Goal: Obtain resource: Download file/media

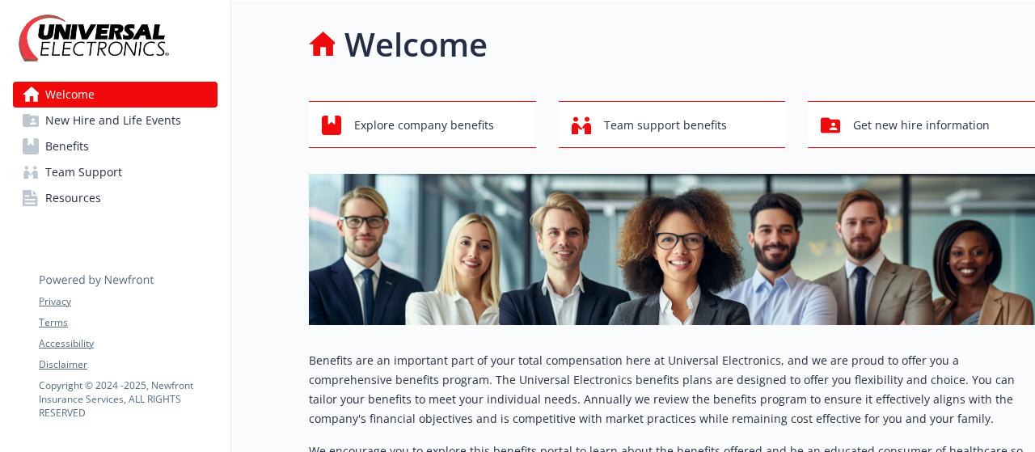
scroll to position [319, 0]
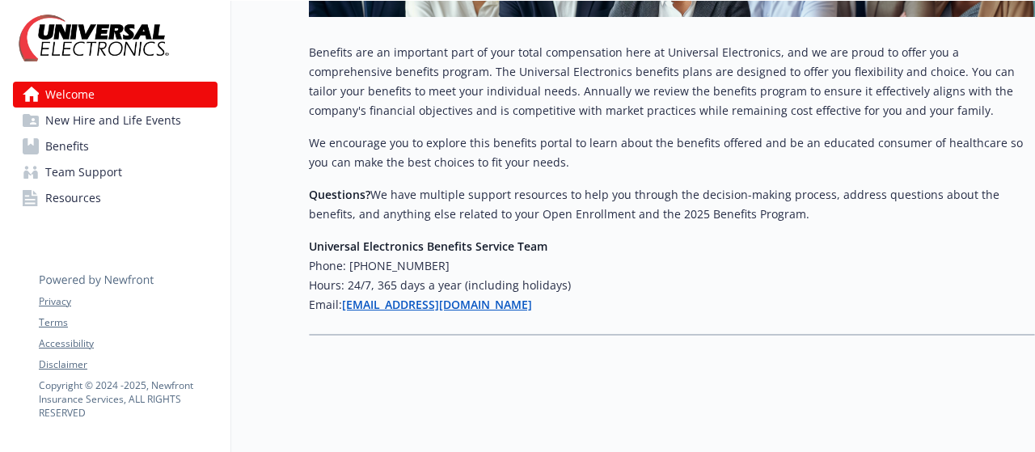
click at [146, 149] on link "Benefits" at bounding box center [115, 146] width 205 height 26
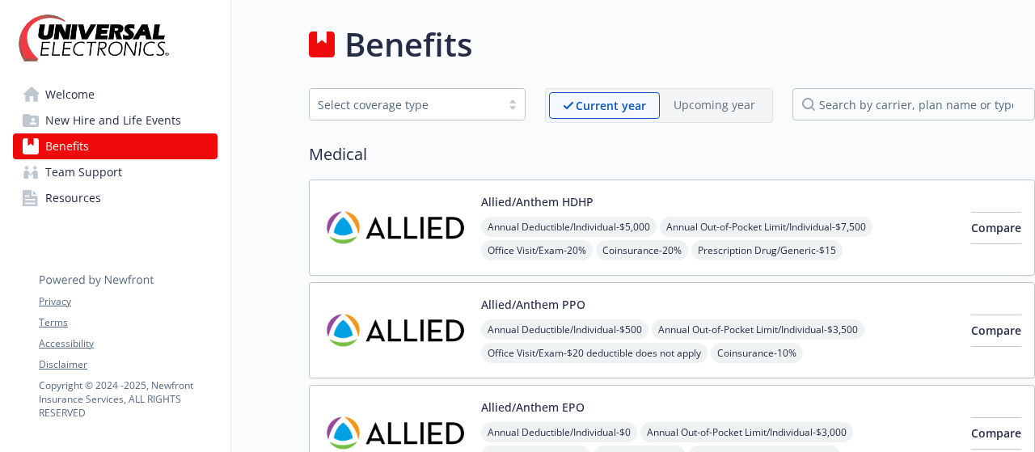
click at [114, 194] on link "Resources" at bounding box center [115, 198] width 205 height 26
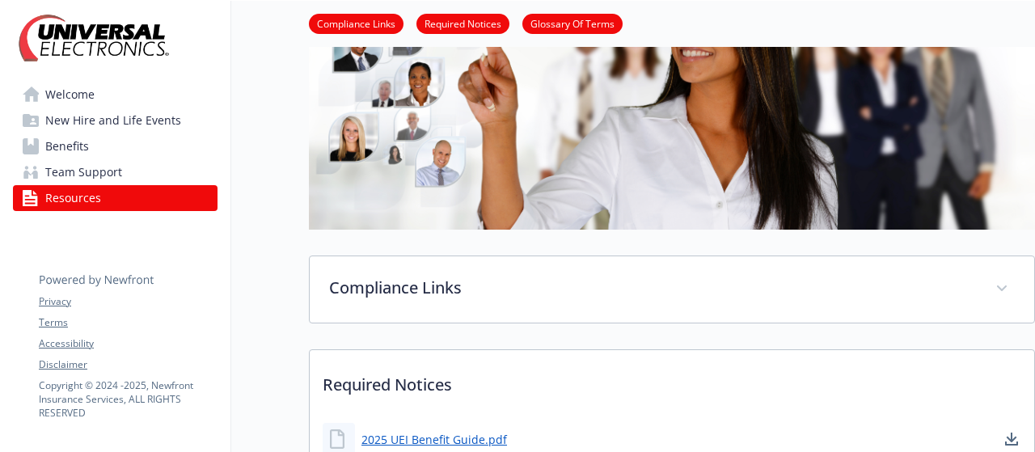
scroll to position [194, 0]
click at [468, 26] on link "Required Notices" at bounding box center [463, 22] width 93 height 15
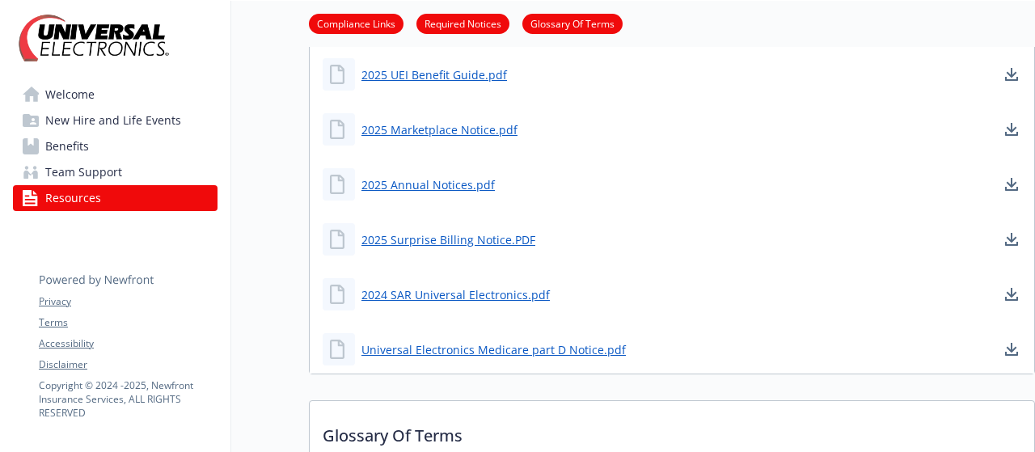
scroll to position [575, 12]
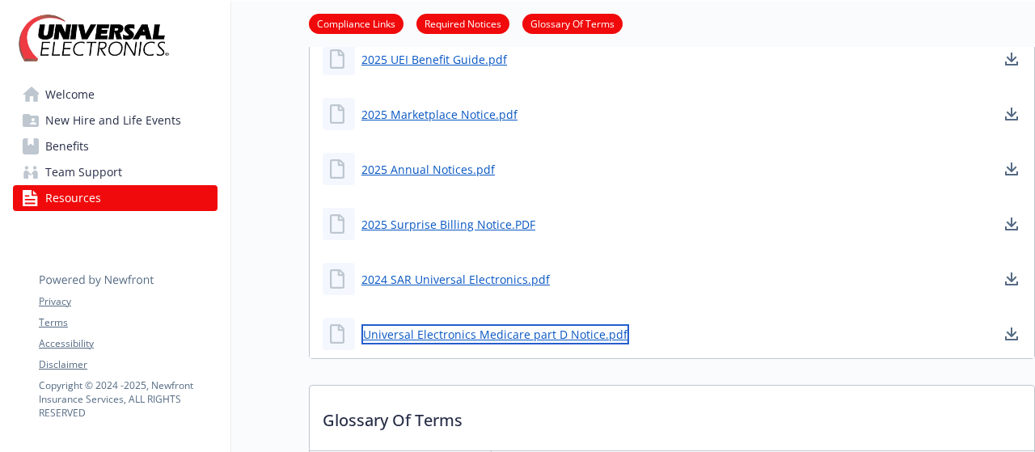
click at [561, 327] on link "Universal Electronics Medicare part D Notice.pdf" at bounding box center [496, 334] width 268 height 20
